Goal: Navigation & Orientation: Find specific page/section

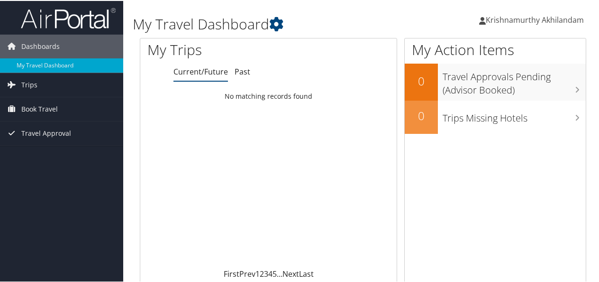
click at [534, 19] on span "Krishnamurthy Akhilandam" at bounding box center [535, 19] width 98 height 10
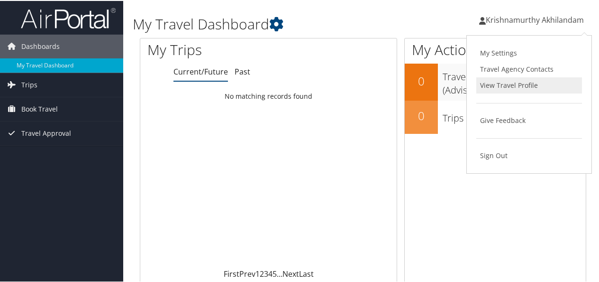
click at [491, 82] on link "View Travel Profile" at bounding box center [529, 84] width 106 height 16
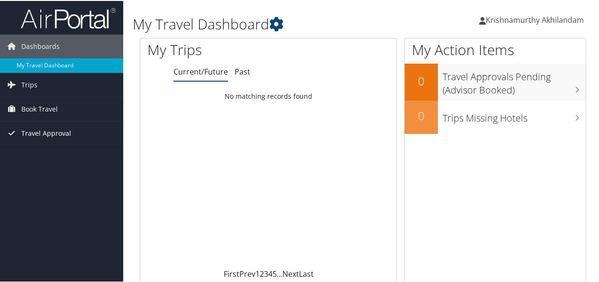
click at [59, 132] on span "Travel Approval" at bounding box center [46, 132] width 50 height 24
click at [49, 61] on link "My Travel Dashboard" at bounding box center [61, 64] width 123 height 14
click at [364, 161] on div "Loading... No matching records found" at bounding box center [268, 177] width 256 height 180
click at [520, 20] on span "Krishnamurthy Akhilandam" at bounding box center [535, 19] width 98 height 10
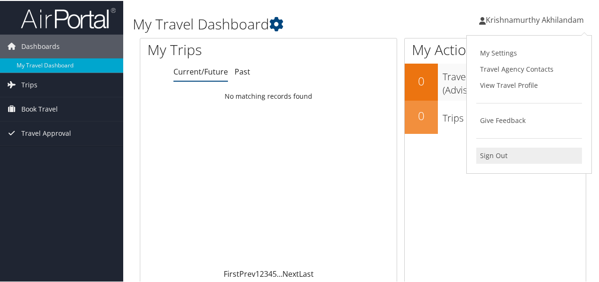
click at [501, 152] on link "Sign Out" at bounding box center [529, 154] width 106 height 16
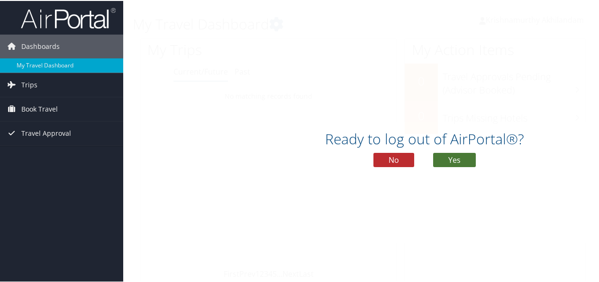
click at [444, 160] on button "Yes" at bounding box center [454, 159] width 43 height 14
